Goal: Entertainment & Leisure: Browse casually

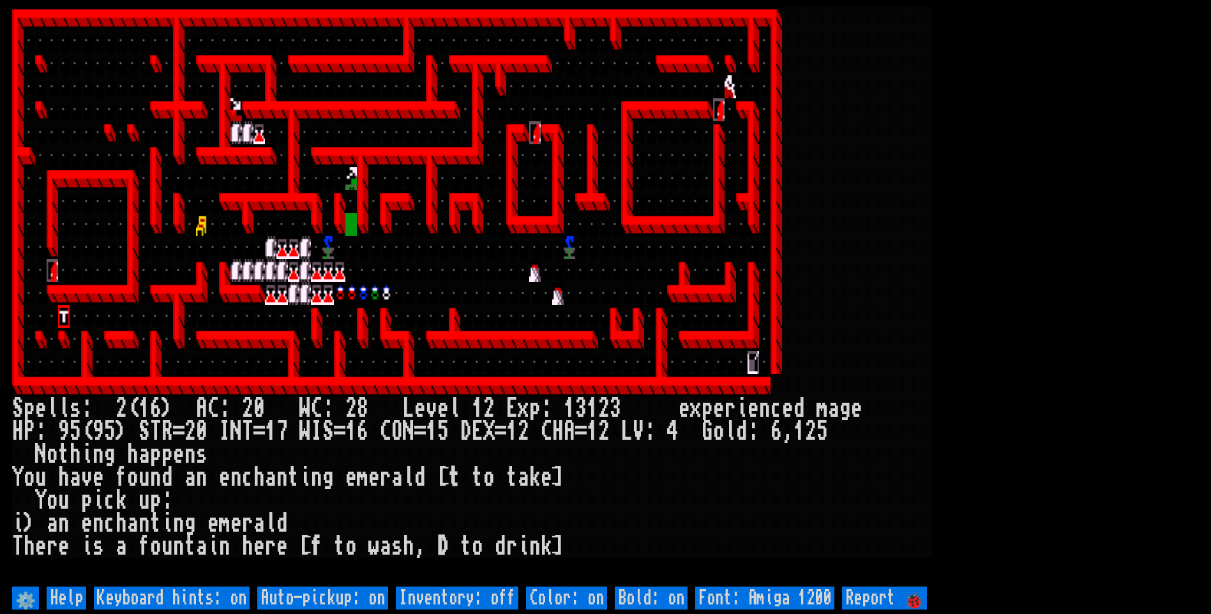
click at [329, 589] on off "Auto-pickup: on" at bounding box center [322, 598] width 131 height 23
type off "Auto-pickup: off"
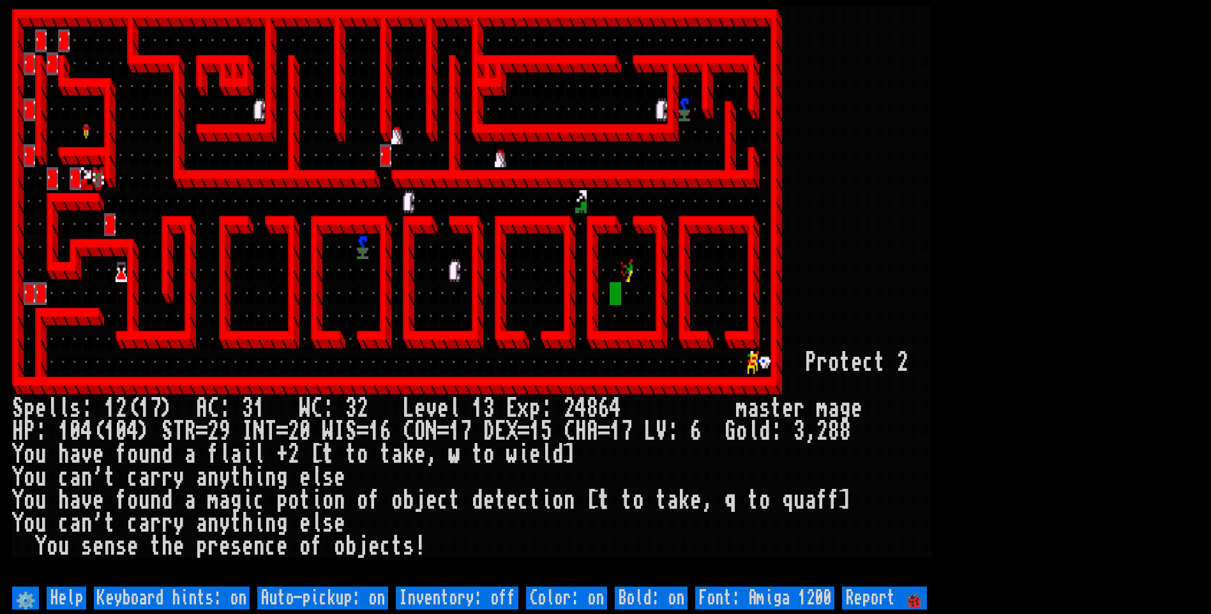
drag, startPoint x: 0, startPoint y: 0, endPoint x: 330, endPoint y: 599, distance: 683.7
click at [330, 599] on off "Auto-pickup: on" at bounding box center [322, 598] width 131 height 23
type off "Auto-pickup: off"
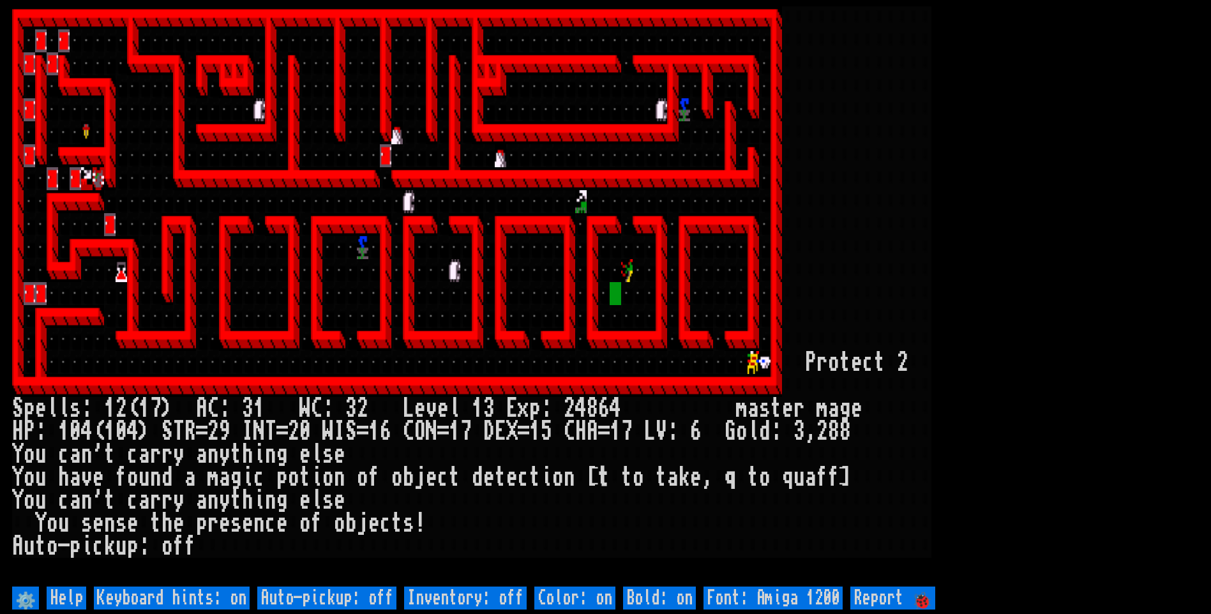
click at [321, 600] on off "Auto-pickup: off" at bounding box center [326, 598] width 139 height 23
type off "Auto-pickup: on"
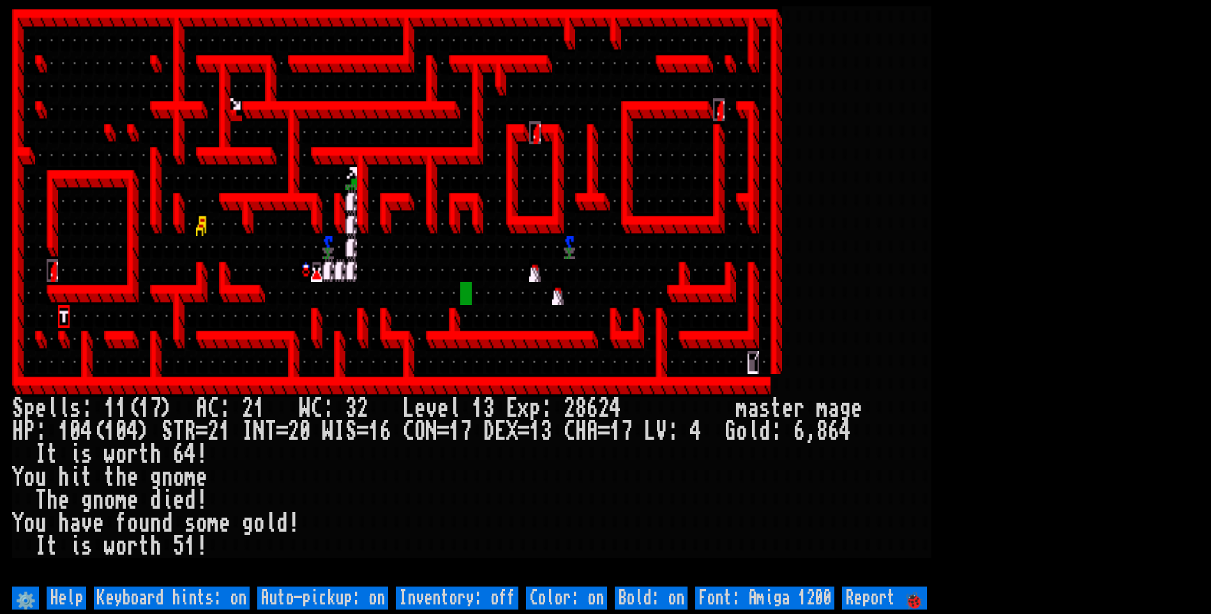
drag, startPoint x: 950, startPoint y: 269, endPoint x: 857, endPoint y: 231, distance: 100.2
click at [950, 266] on larn at bounding box center [605, 294] width 1187 height 577
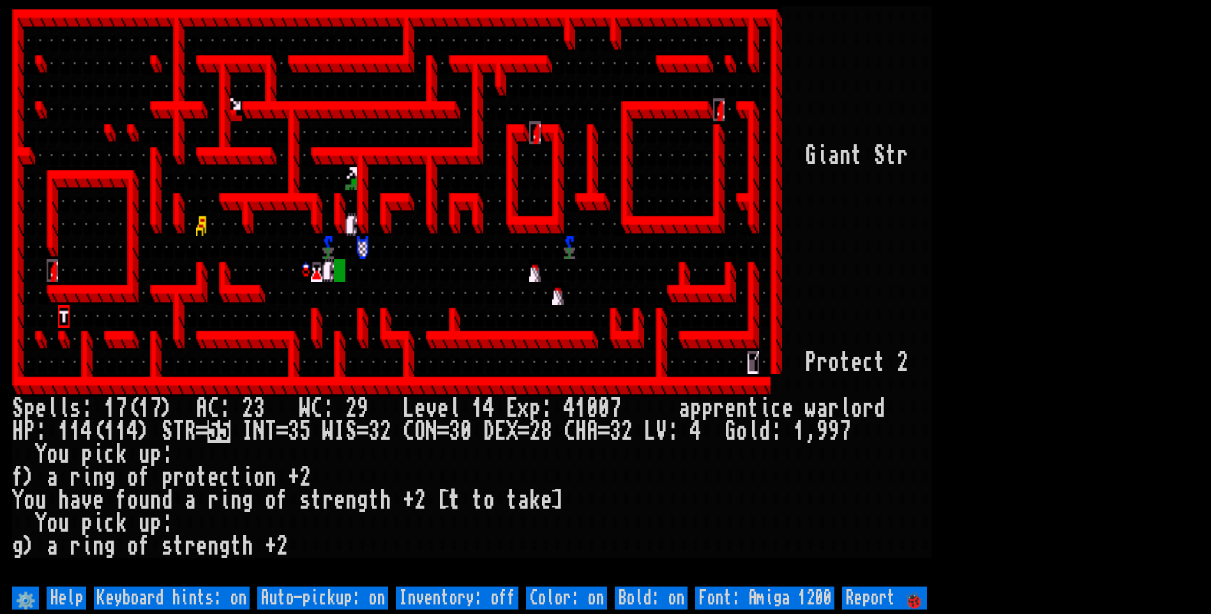
drag, startPoint x: 497, startPoint y: 117, endPoint x: 356, endPoint y: -47, distance: 216.0
drag, startPoint x: 356, startPoint y: -47, endPoint x: 1139, endPoint y: 264, distance: 841.8
click at [1139, 264] on larn at bounding box center [605, 294] width 1187 height 577
click at [337, 599] on off "Auto-pickup: on" at bounding box center [322, 598] width 131 height 23
type off "Auto-pickup: off"
